Goal: Task Accomplishment & Management: Manage account settings

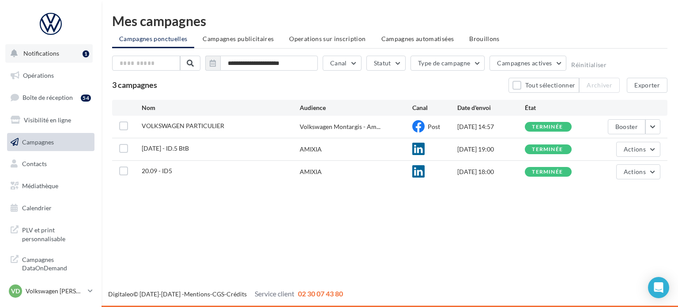
click at [46, 56] on span "Notifications" at bounding box center [41, 53] width 36 height 8
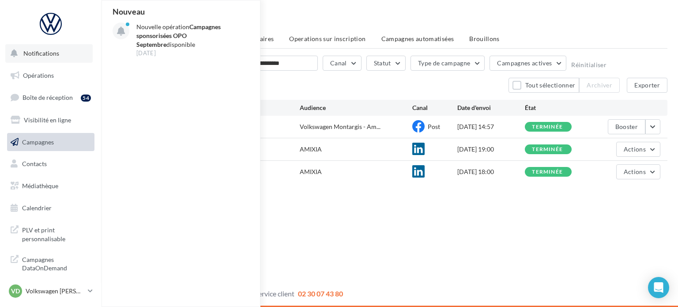
click at [46, 56] on span "Notifications" at bounding box center [41, 53] width 36 height 8
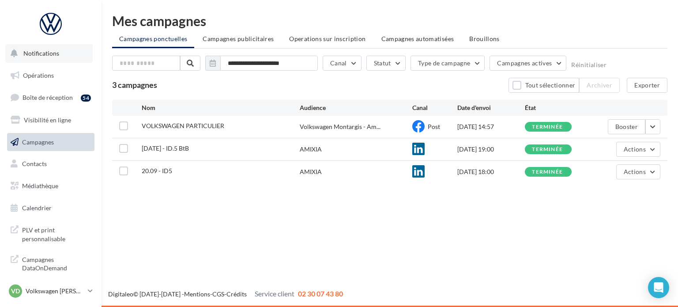
click at [46, 56] on span "Notifications" at bounding box center [41, 53] width 36 height 8
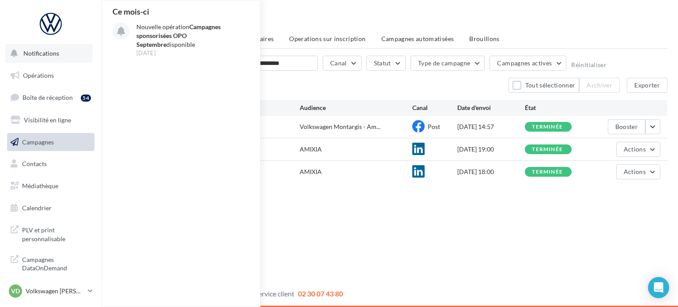
click at [46, 56] on span "Notifications" at bounding box center [41, 53] width 36 height 8
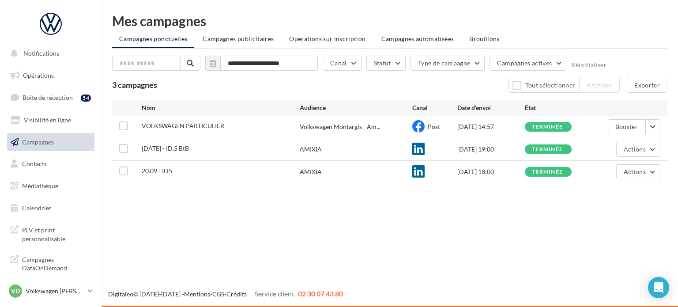
click at [374, 191] on div "**********" at bounding box center [390, 100] width 577 height 200
click at [53, 96] on span "Boîte de réception" at bounding box center [48, 98] width 50 height 8
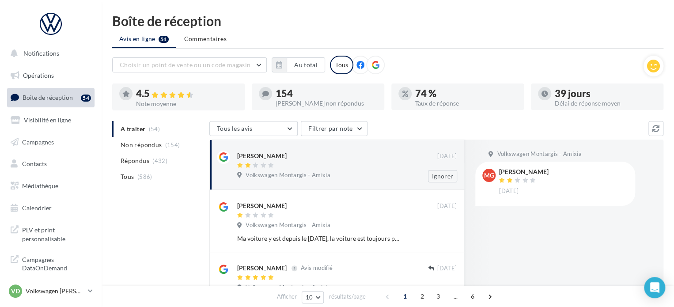
click at [280, 181] on div "[PERSON_NAME] [DATE] Volkswagen Montargis - Amixia Ignorer" at bounding box center [346, 167] width 219 height 32
click at [160, 132] on ul "A traiter (54) Non répondus (154) Répondus (432) Tous (586)" at bounding box center [159, 153] width 94 height 64
click at [157, 130] on ul "A traiter (54) Non répondus (154) Répondus (432) Tous (586)" at bounding box center [159, 153] width 94 height 64
